Goal: Navigation & Orientation: Find specific page/section

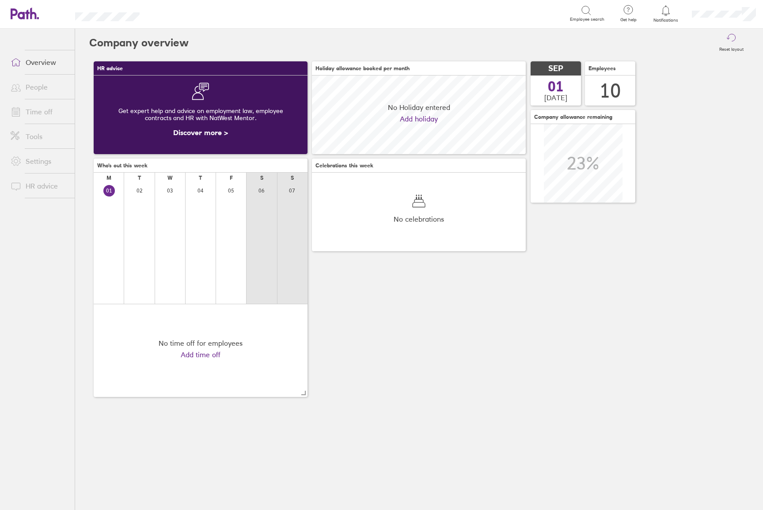
scroll to position [79, 214]
click at [35, 117] on link "Time off" at bounding box center [39, 112] width 71 height 18
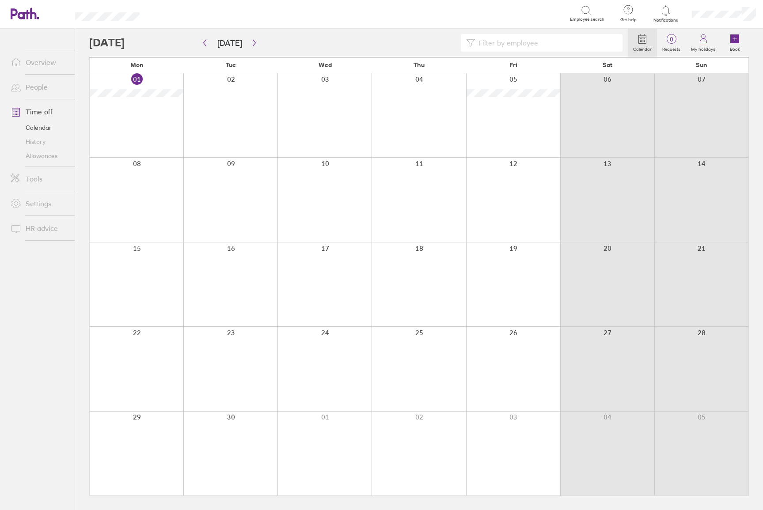
click at [45, 143] on link "History" at bounding box center [39, 142] width 71 height 14
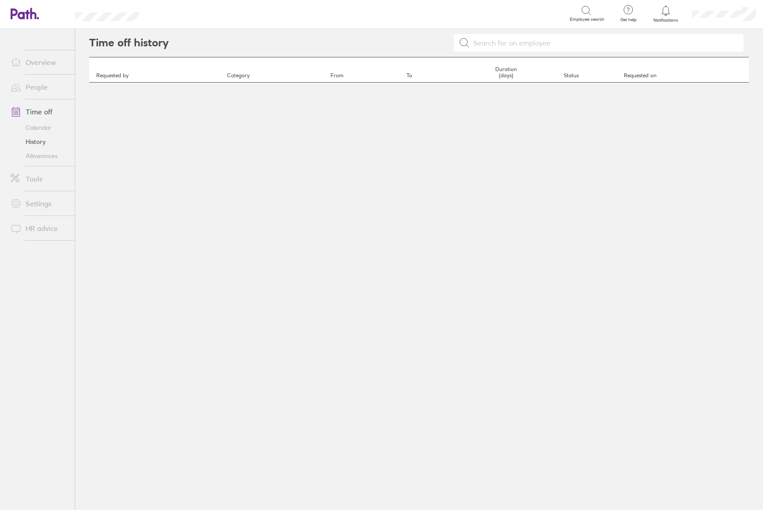
click at [45, 129] on link "Calendar" at bounding box center [39, 128] width 71 height 14
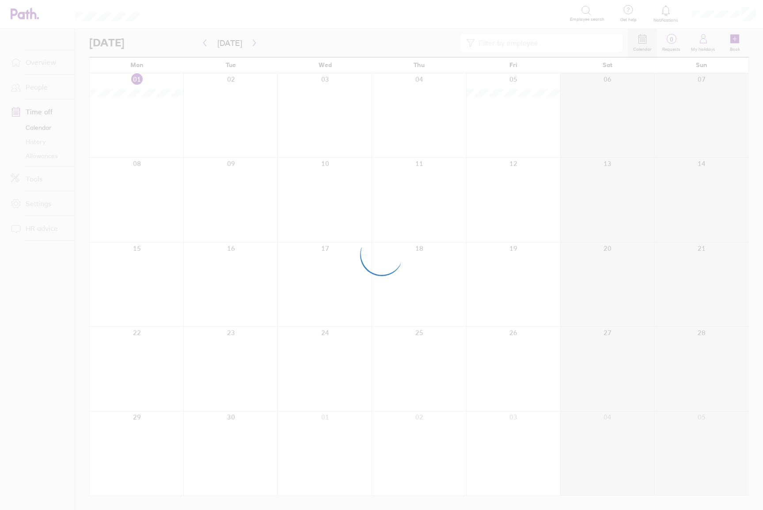
click at [37, 91] on div at bounding box center [381, 255] width 763 height 510
click at [38, 87] on div at bounding box center [381, 255] width 763 height 510
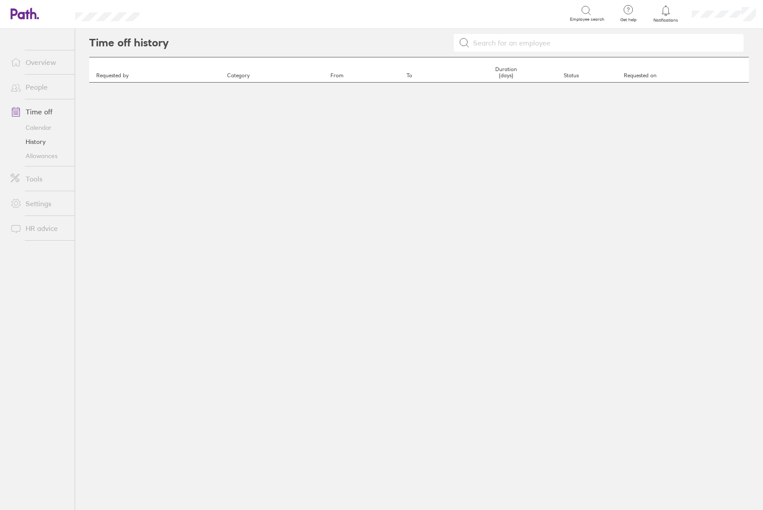
click at [36, 87] on link "People" at bounding box center [39, 87] width 71 height 18
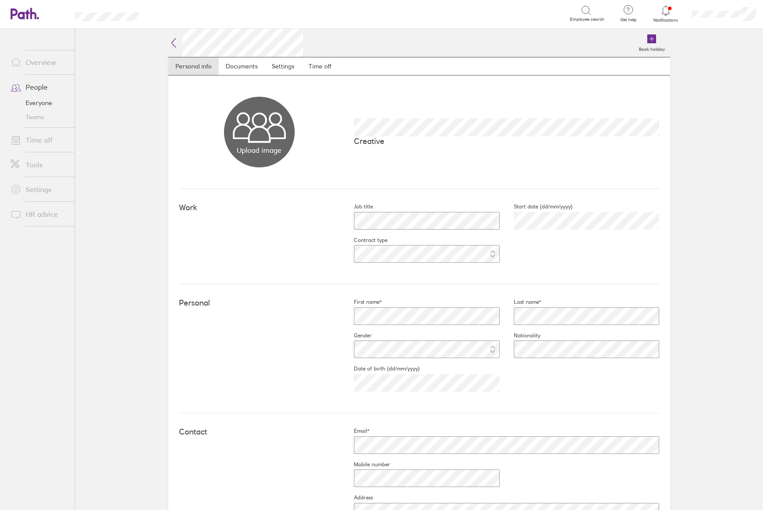
click at [42, 90] on link "People" at bounding box center [39, 87] width 71 height 18
click at [42, 91] on link "People" at bounding box center [39, 87] width 71 height 18
click at [46, 100] on link "Everyone" at bounding box center [39, 103] width 71 height 14
